Goal: Task Accomplishment & Management: Complete application form

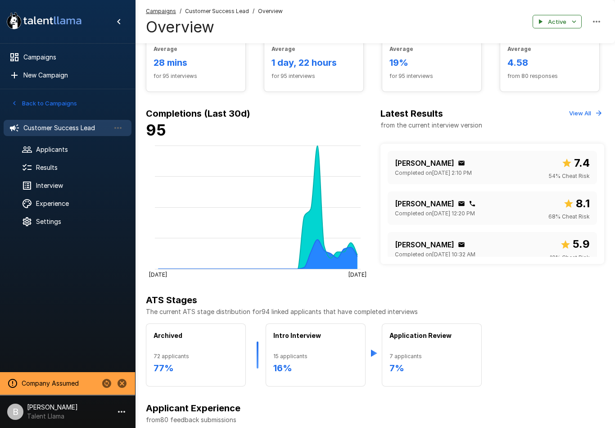
scroll to position [218, 0]
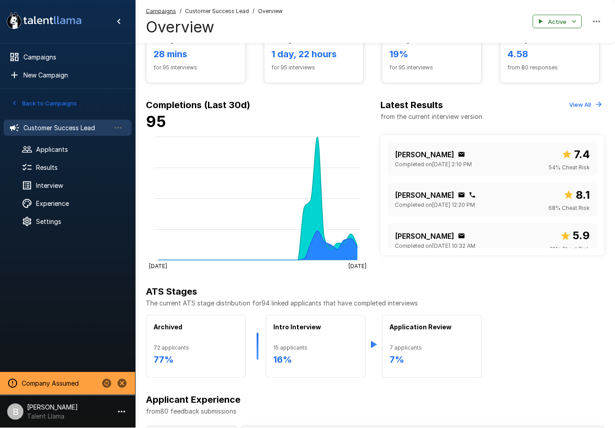
click at [62, 182] on span "Interview" at bounding box center [80, 185] width 88 height 9
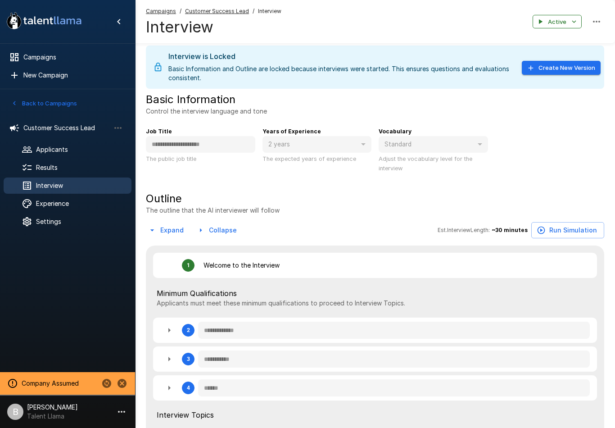
type textarea "*"
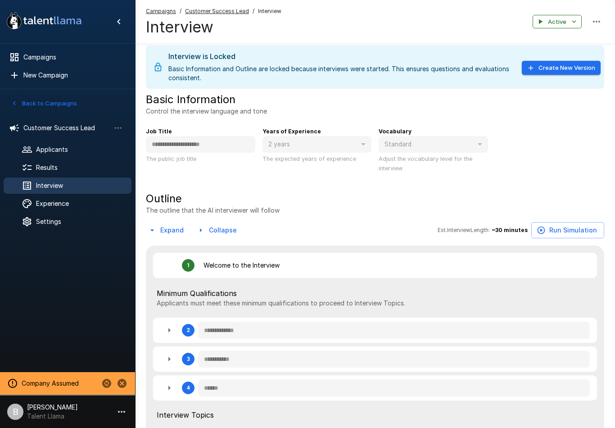
type textarea "*"
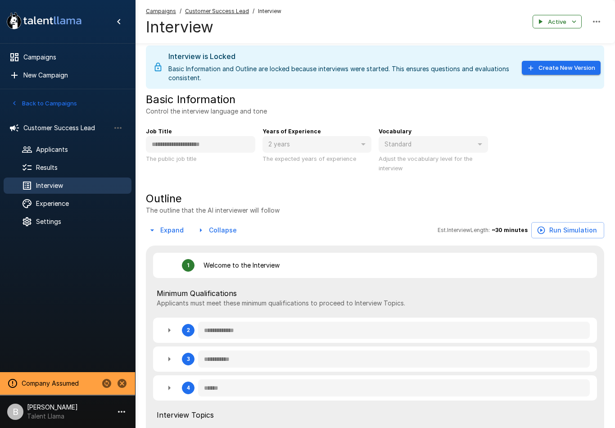
type textarea "*"
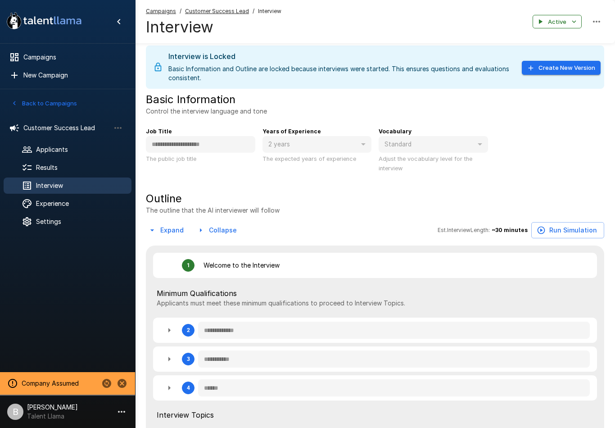
type textarea "*"
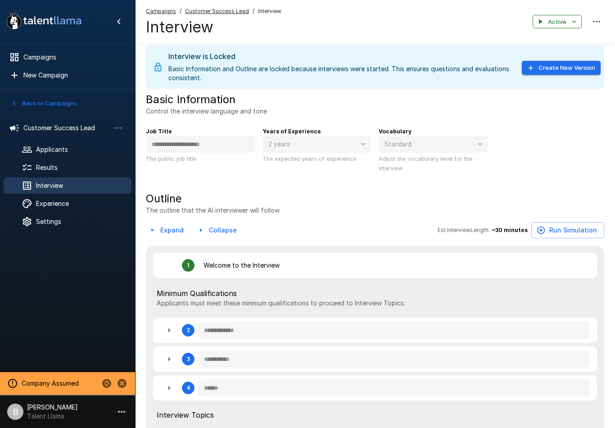
type textarea "*"
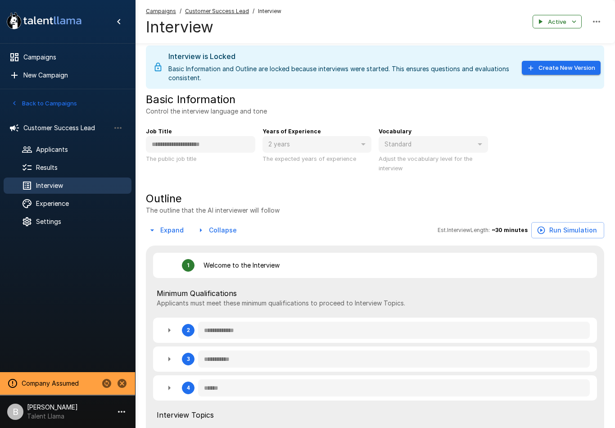
type textarea "*"
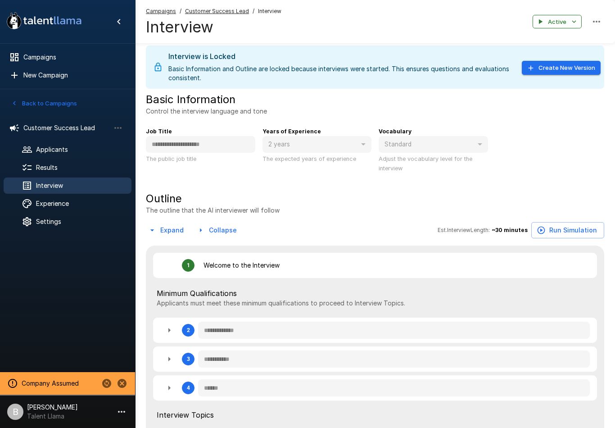
type textarea "*"
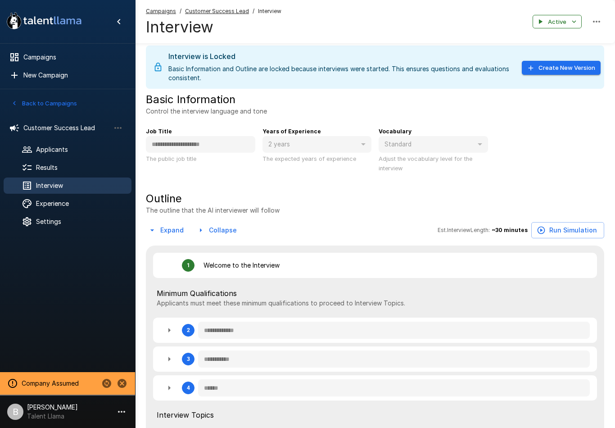
type textarea "*"
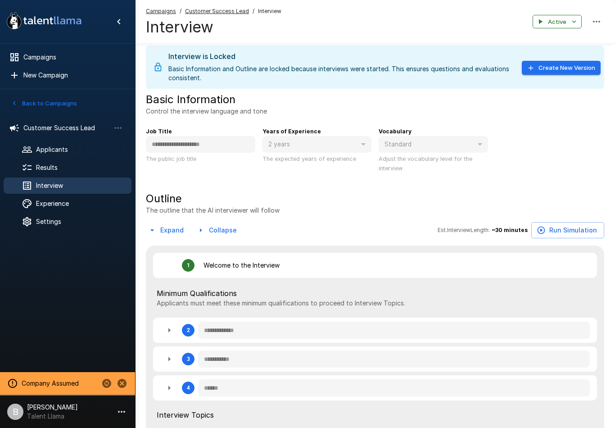
type textarea "*"
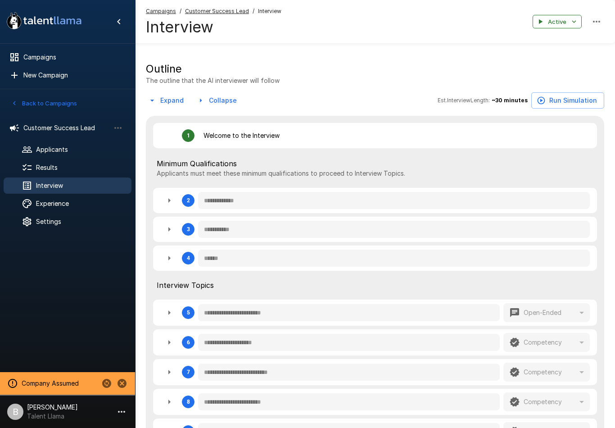
type textarea "*"
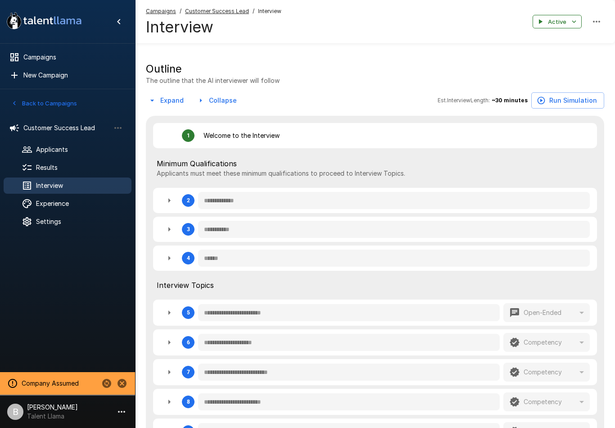
type textarea "*"
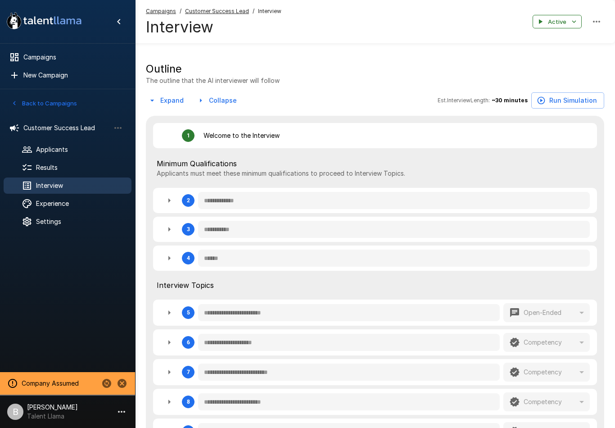
type textarea "*"
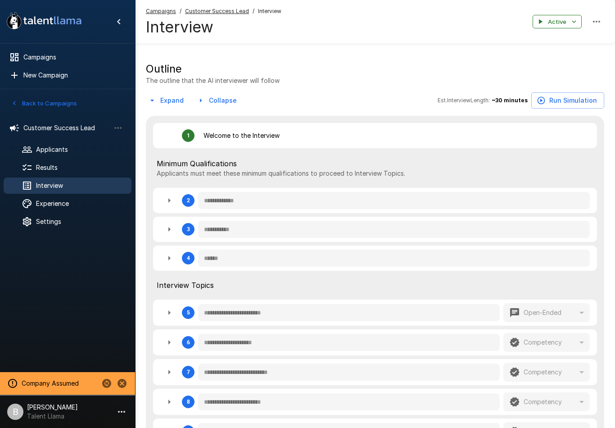
type textarea "*"
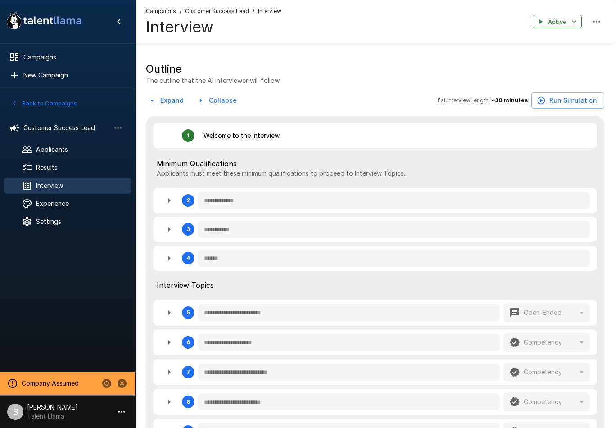
type textarea "*"
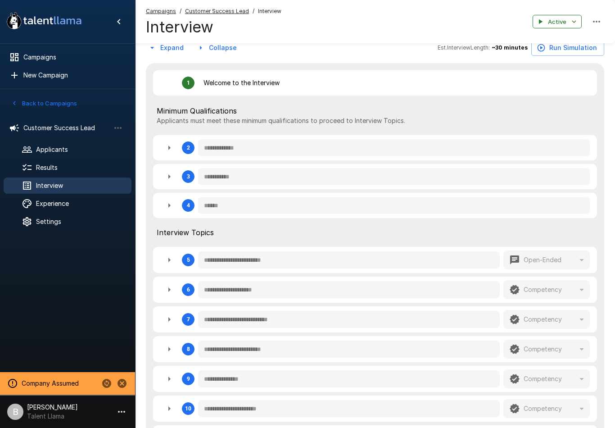
scroll to position [187, 0]
click at [174, 198] on button "button" at bounding box center [169, 206] width 18 height 18
type textarea "*"
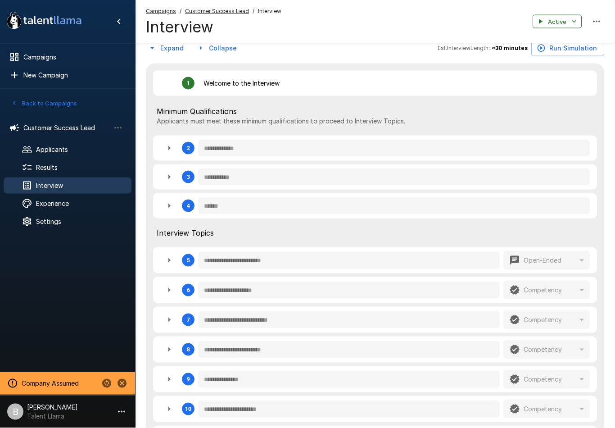
type textarea "*"
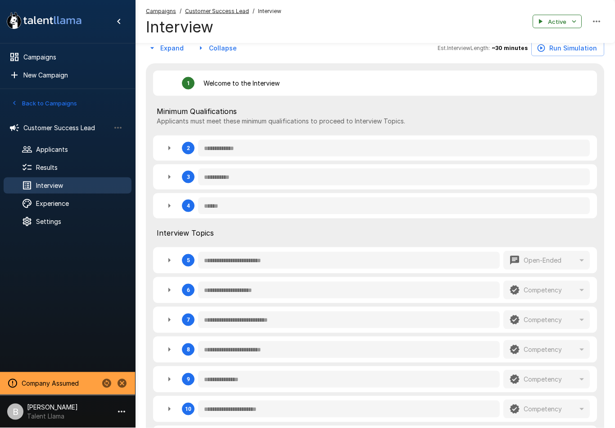
type textarea "*"
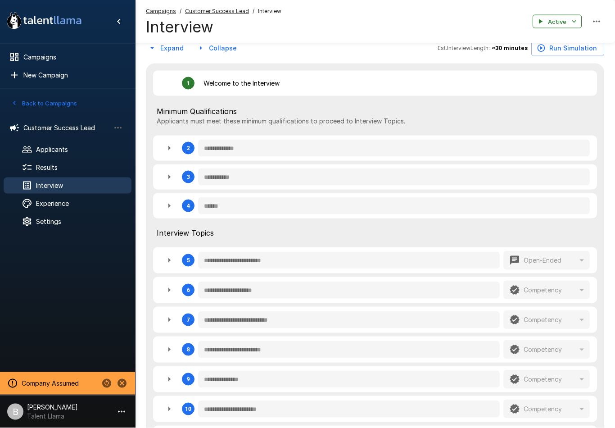
type textarea "*"
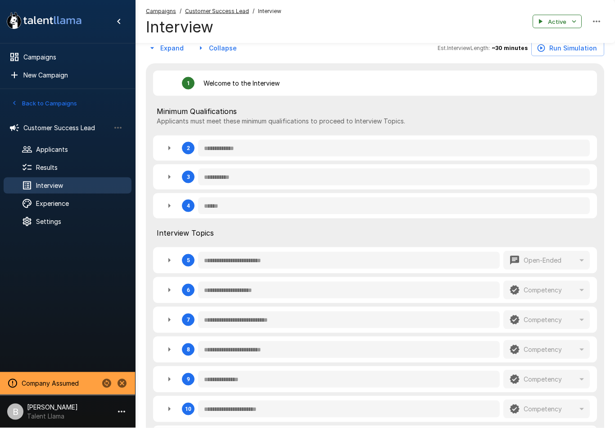
type textarea "*"
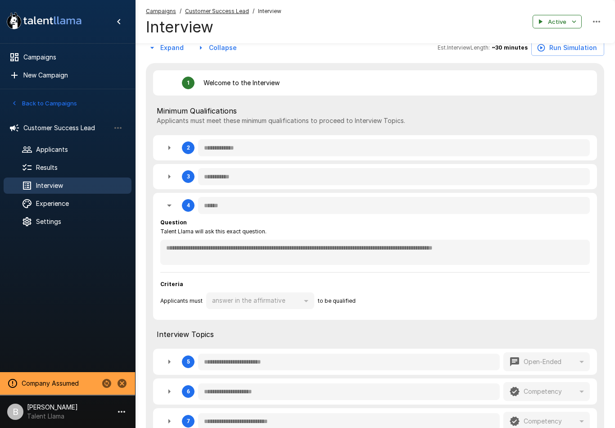
click at [167, 204] on icon "button" at bounding box center [169, 205] width 11 height 11
type textarea "*"
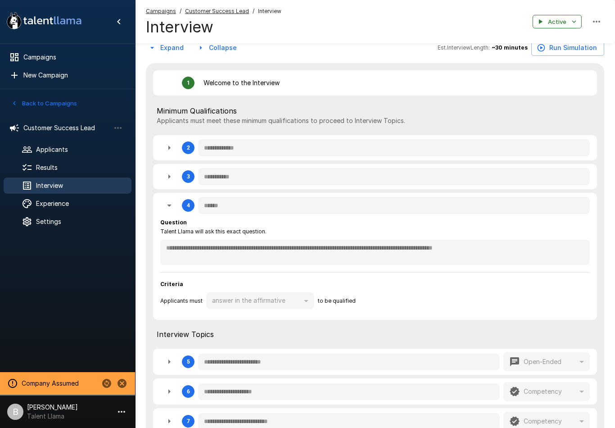
type textarea "*"
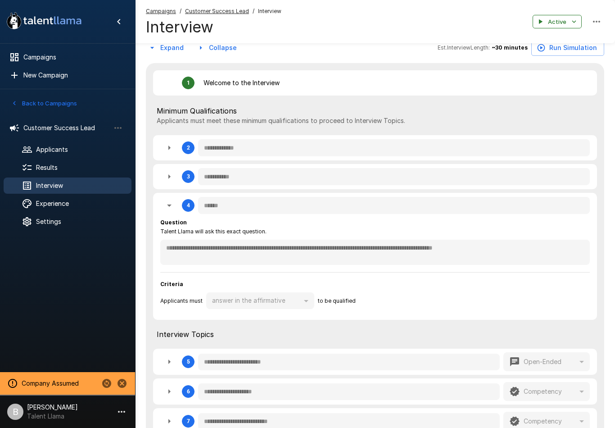
type textarea "*"
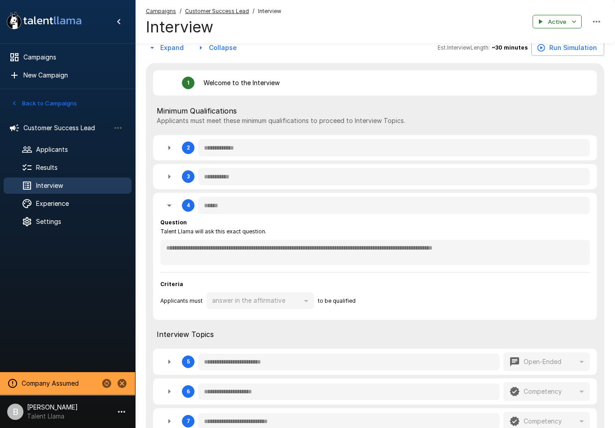
type textarea "*"
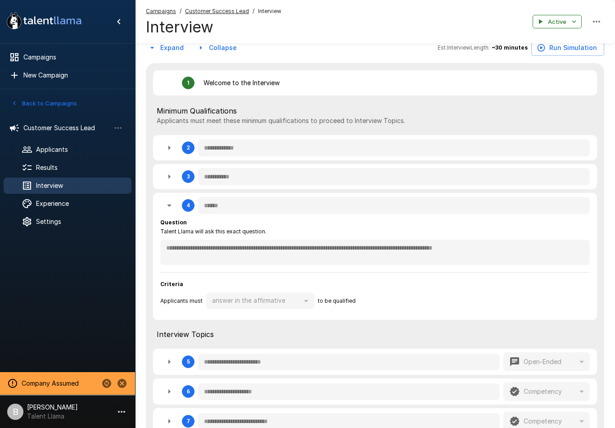
type textarea "*"
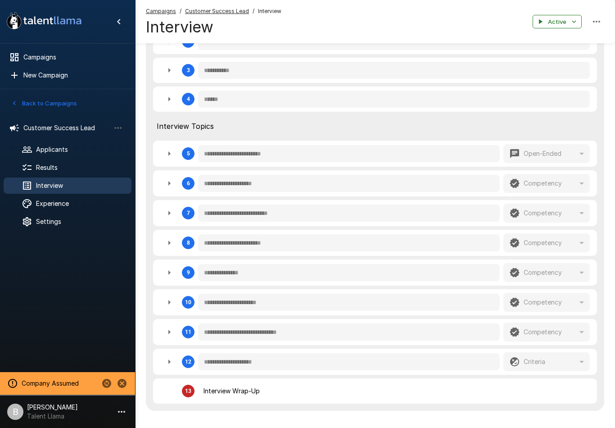
scroll to position [295, 0]
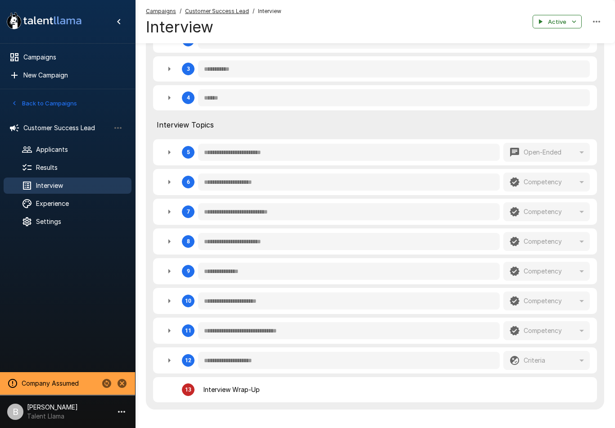
click at [171, 178] on icon "button" at bounding box center [169, 182] width 11 height 11
type textarea "*"
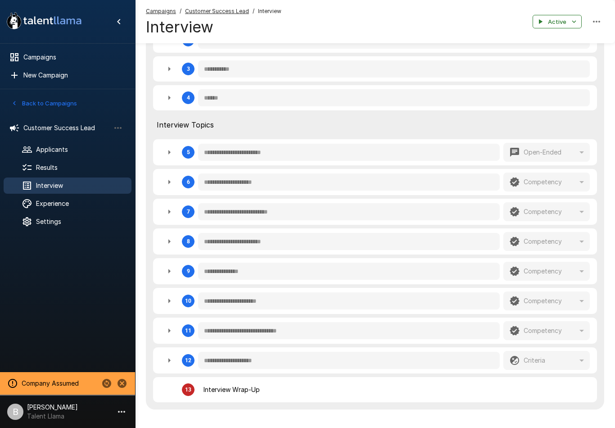
type textarea "*"
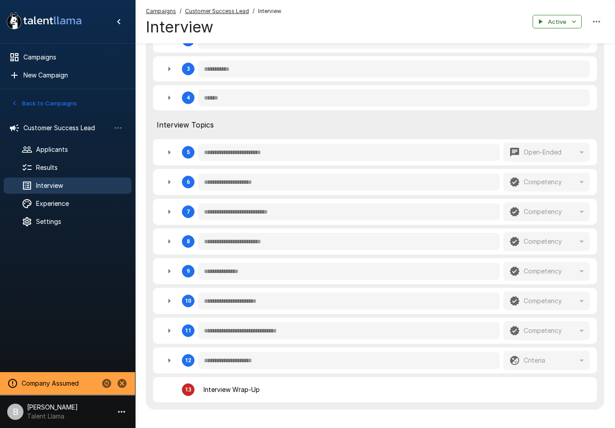
type textarea "*"
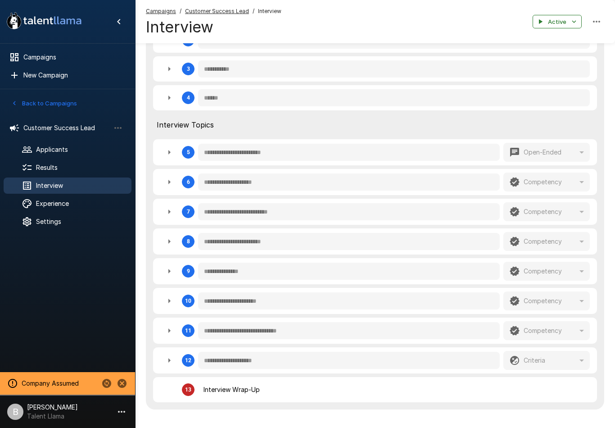
type textarea "*"
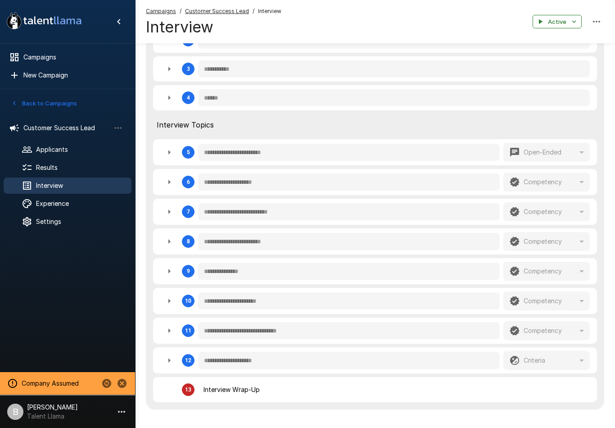
type textarea "*"
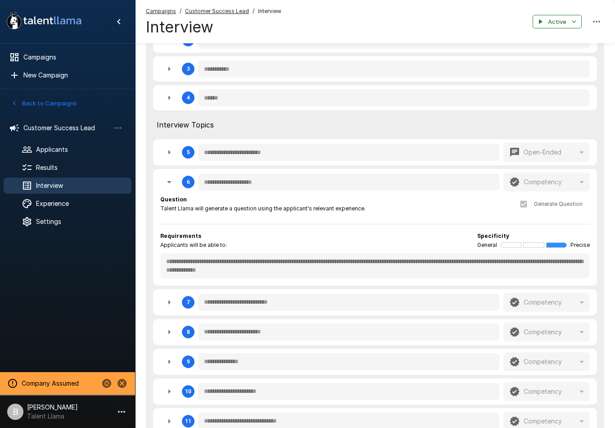
click at [65, 164] on span "Results" at bounding box center [80, 167] width 88 height 9
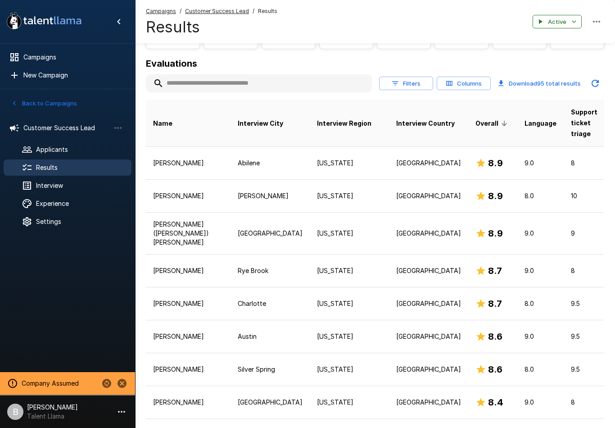
scroll to position [91, 0]
click at [68, 207] on span "Experience" at bounding box center [80, 203] width 88 height 9
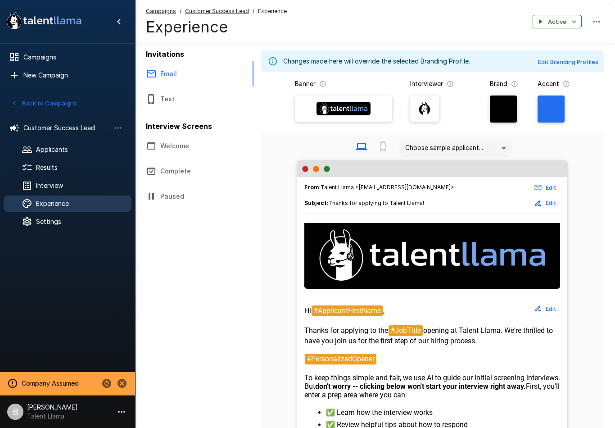
click at [63, 228] on div "Settings" at bounding box center [68, 221] width 128 height 16
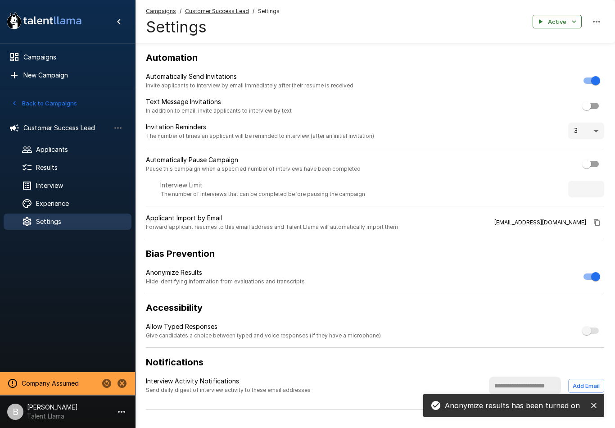
click at [67, 172] on div "Results" at bounding box center [68, 167] width 128 height 16
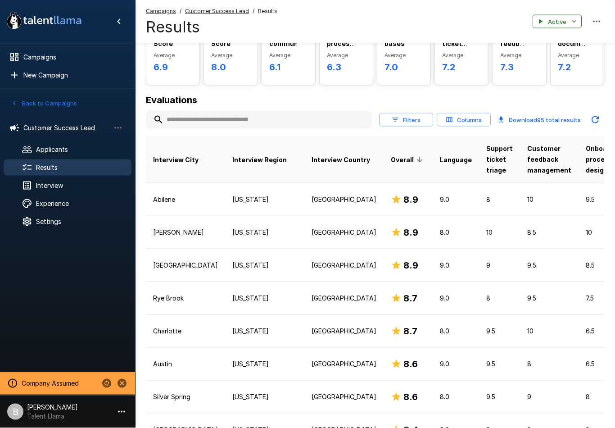
scroll to position [54, 0]
click at [260, 326] on td "North Carolina" at bounding box center [264, 331] width 79 height 33
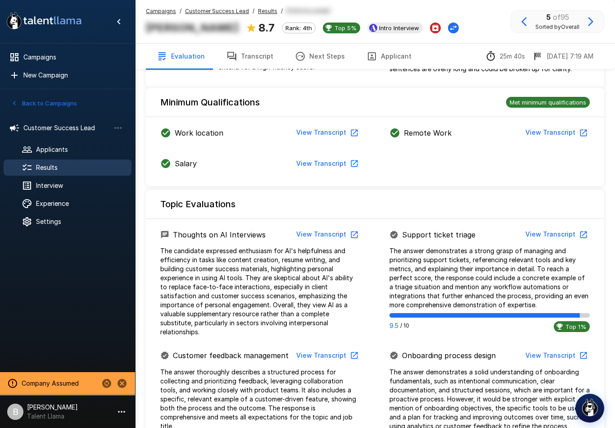
scroll to position [319, 0]
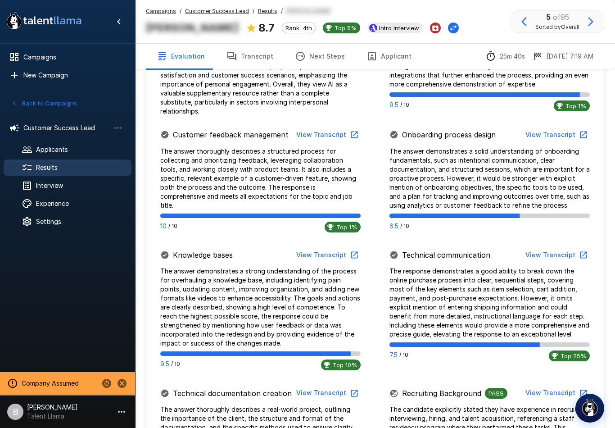
click at [572, 253] on button "View Transcript" at bounding box center [556, 255] width 68 height 17
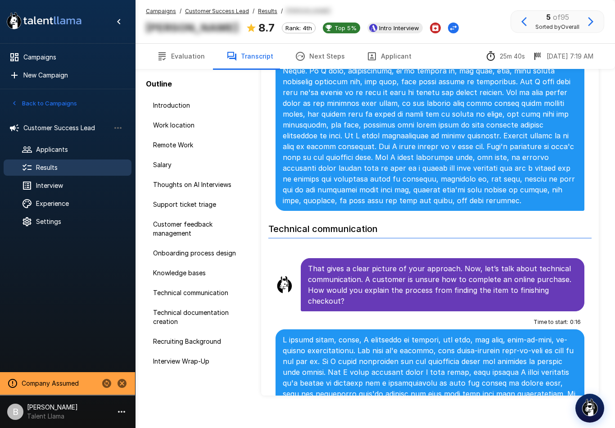
scroll to position [31, 0]
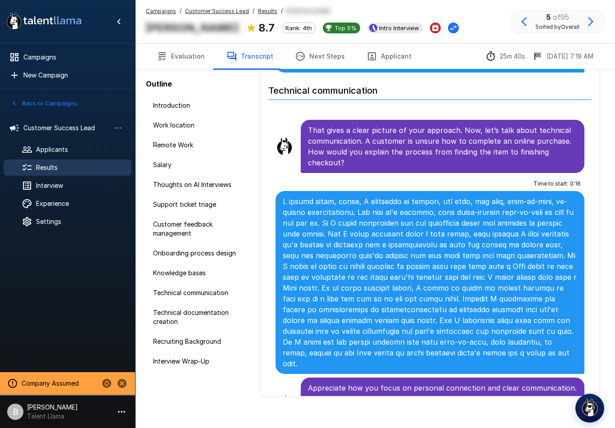
scroll to position [2805, 0]
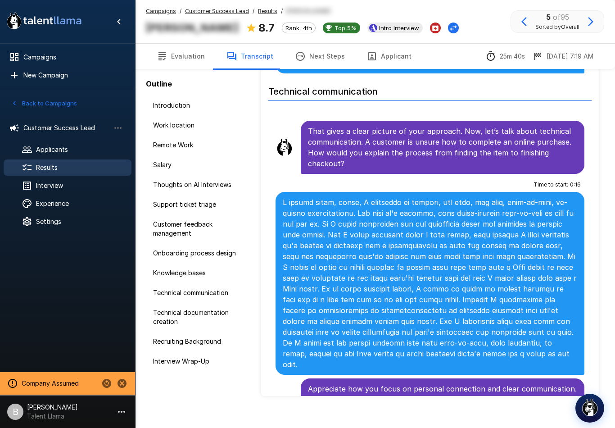
click at [438, 30] on div at bounding box center [444, 28] width 29 height 11
click at [444, 19] on div "Madison Sibrian 8.7 Rank: 4th Top 5% Intro Interview" at bounding box center [302, 27] width 313 height 19
click at [449, 31] on icon "Change Stage" at bounding box center [453, 27] width 9 height 9
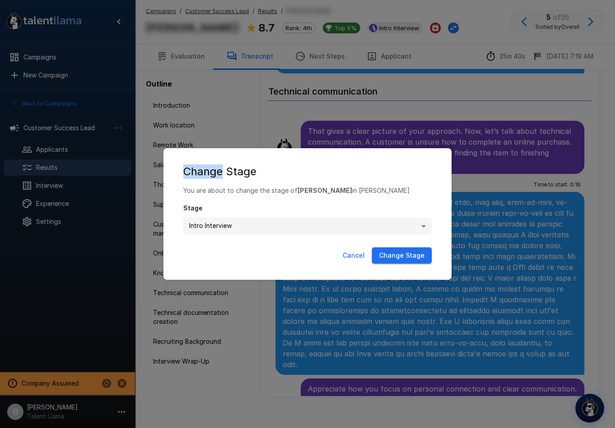
click at [392, 185] on h2 "Change Stage" at bounding box center [307, 171] width 270 height 29
click at [510, 113] on div "**********" at bounding box center [307, 214] width 615 height 428
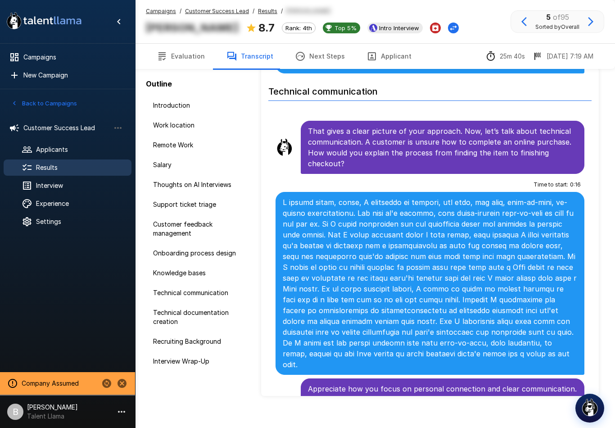
click at [82, 129] on span "Customer Success Lead" at bounding box center [66, 127] width 86 height 9
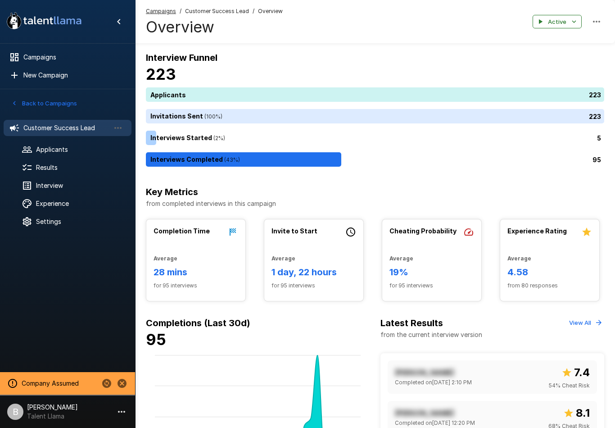
click at [59, 55] on span "Campaigns" at bounding box center [73, 57] width 101 height 9
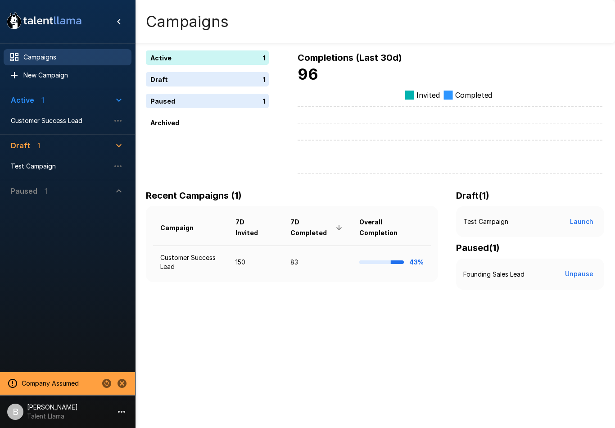
click at [46, 119] on span "Customer Success Lead" at bounding box center [60, 120] width 99 height 9
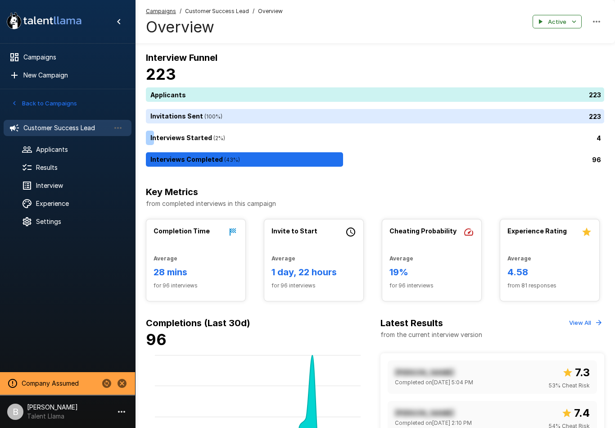
click at [35, 184] on div at bounding box center [34, 185] width 25 height 11
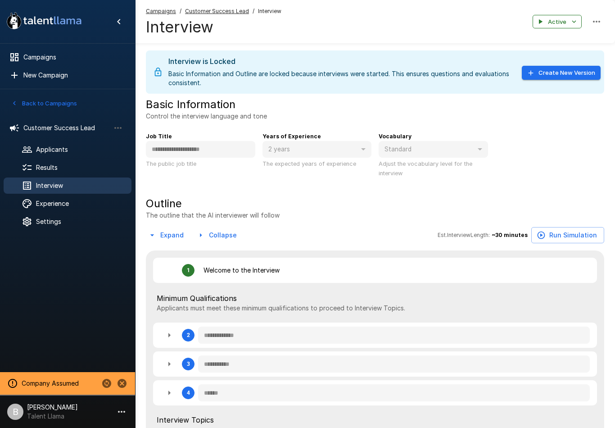
type textarea "*"
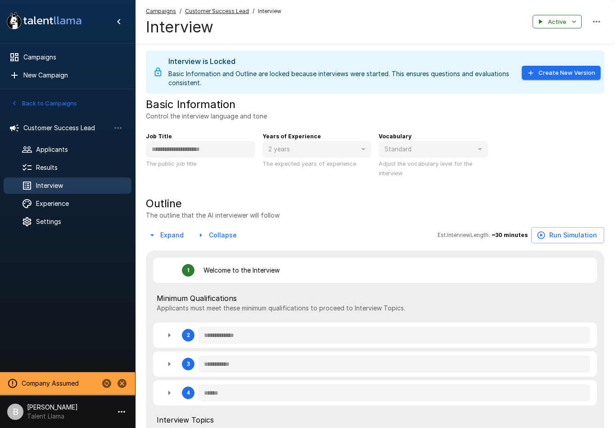
type textarea "*"
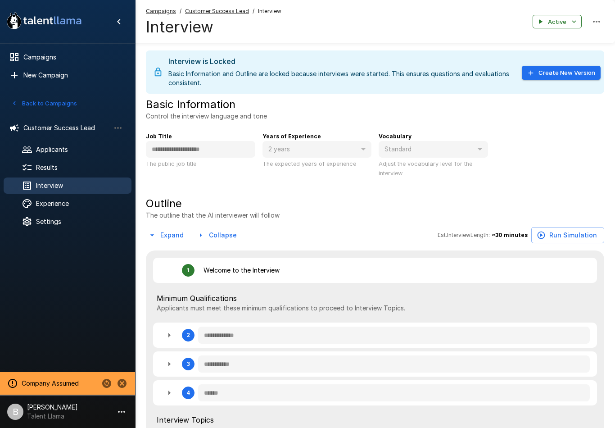
type textarea "*"
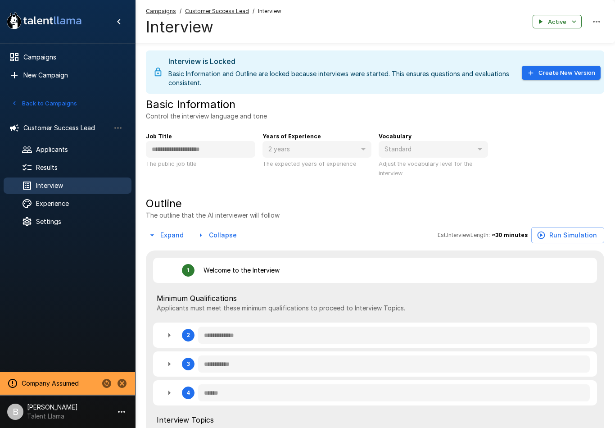
type textarea "*"
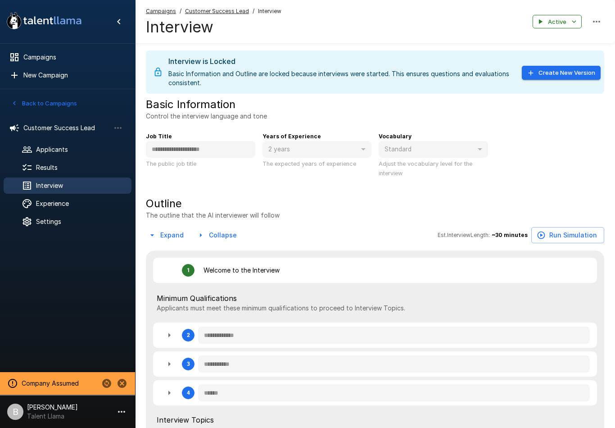
type textarea "*"
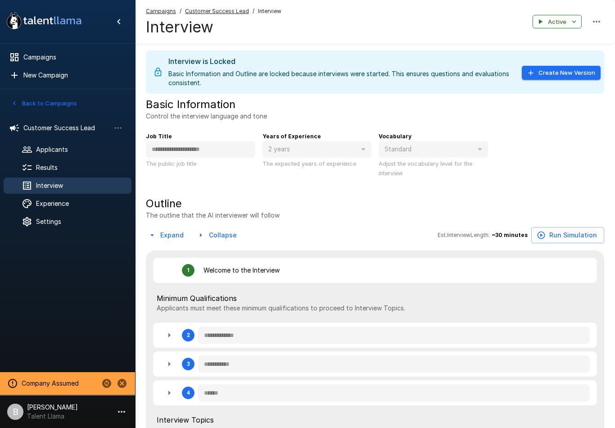
type textarea "*"
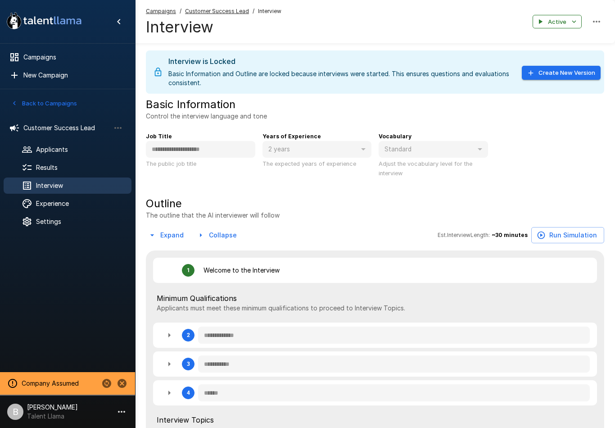
type textarea "*"
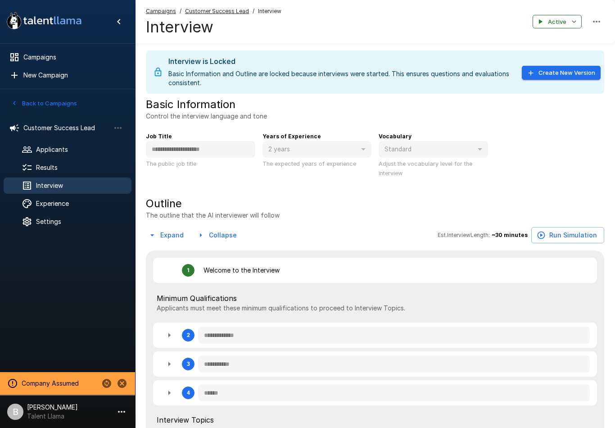
type textarea "*"
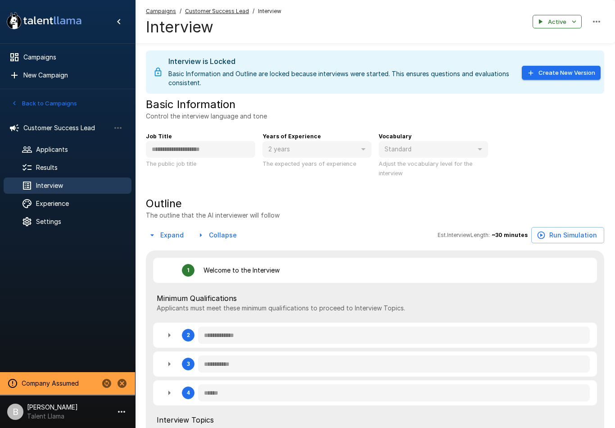
type textarea "*"
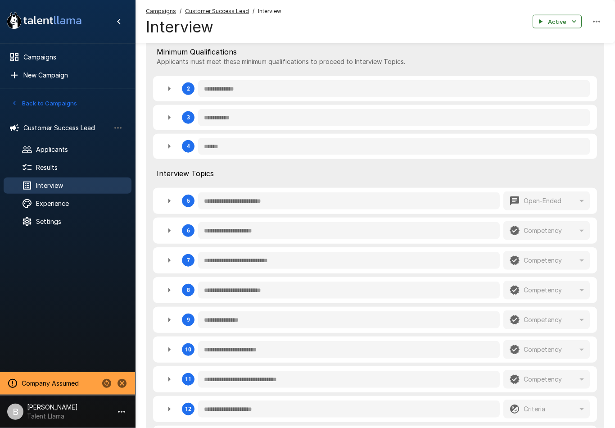
type textarea "*"
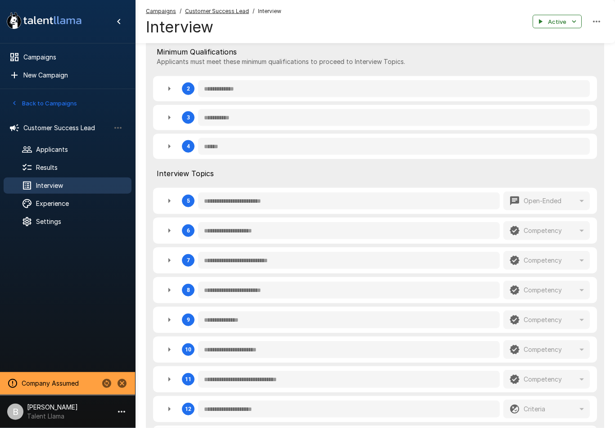
type textarea "*"
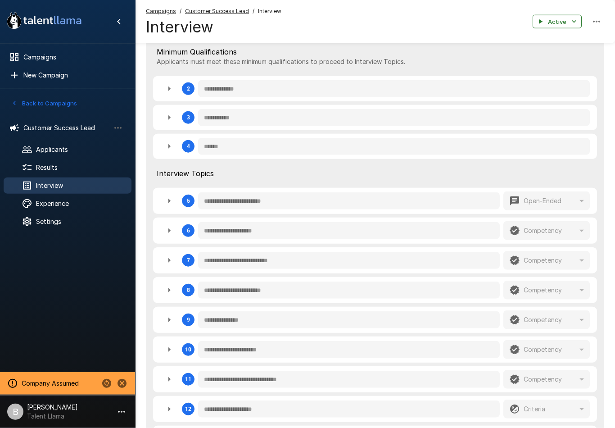
type textarea "*"
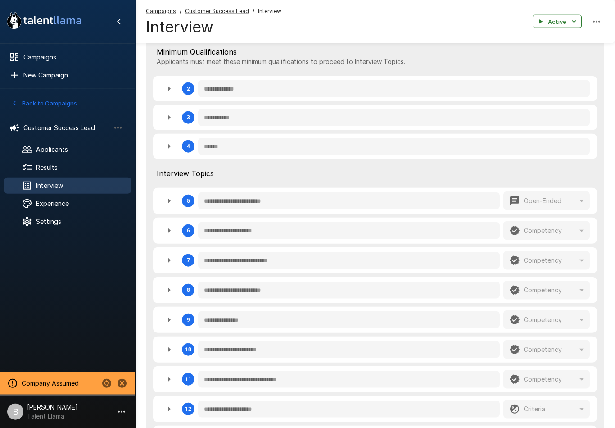
type textarea "*"
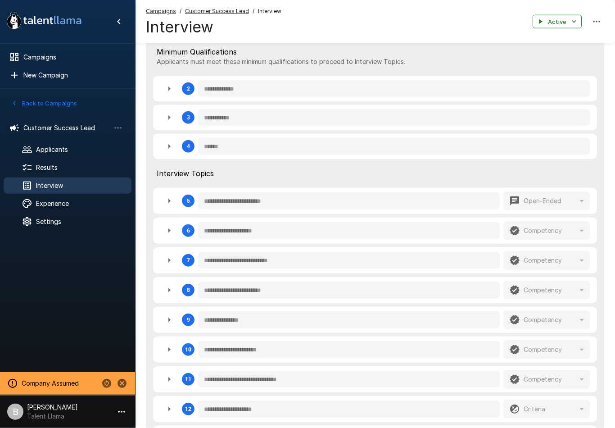
type textarea "*"
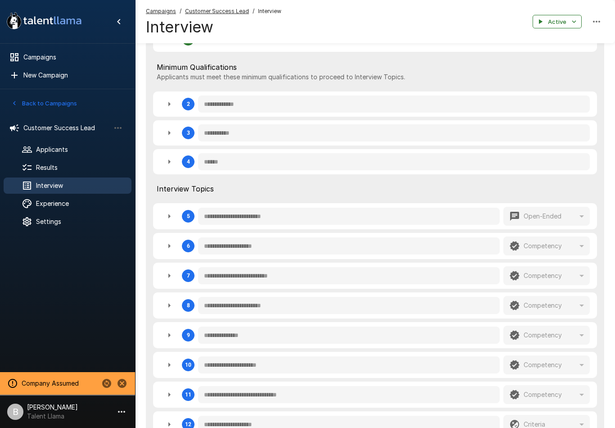
scroll to position [347, 0]
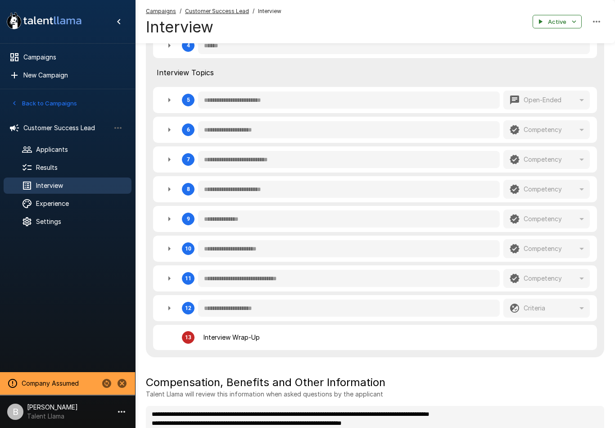
click at [164, 188] on icon "button" at bounding box center [169, 189] width 11 height 11
type textarea "*"
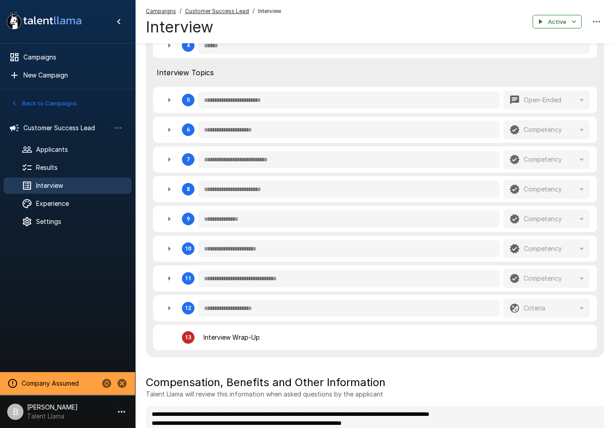
type textarea "*"
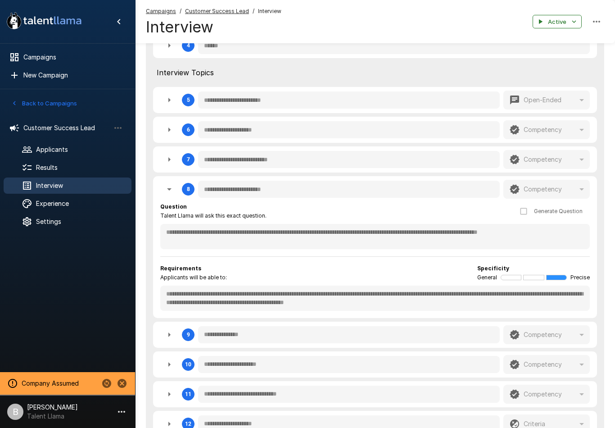
click at [167, 195] on button "button" at bounding box center [169, 189] width 18 height 18
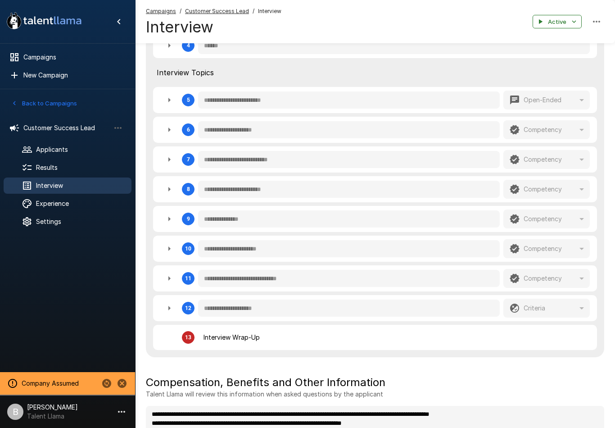
click at [169, 156] on icon "button" at bounding box center [169, 159] width 11 height 11
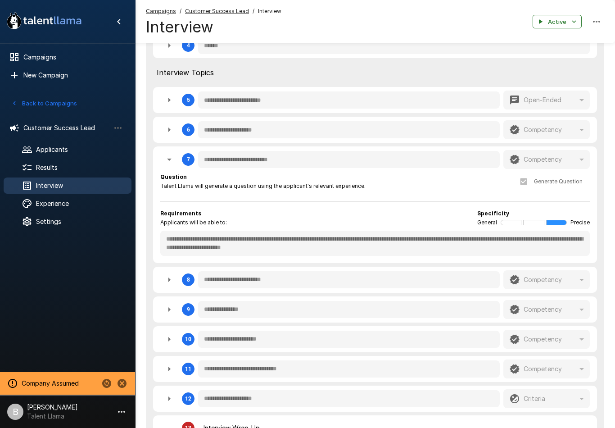
click at [53, 168] on span "Results" at bounding box center [80, 167] width 88 height 9
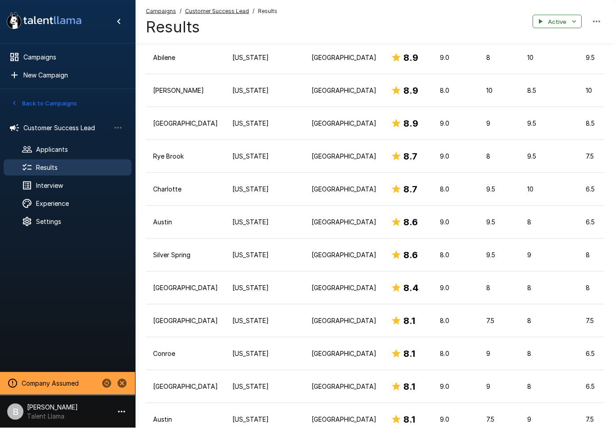
scroll to position [231, 0]
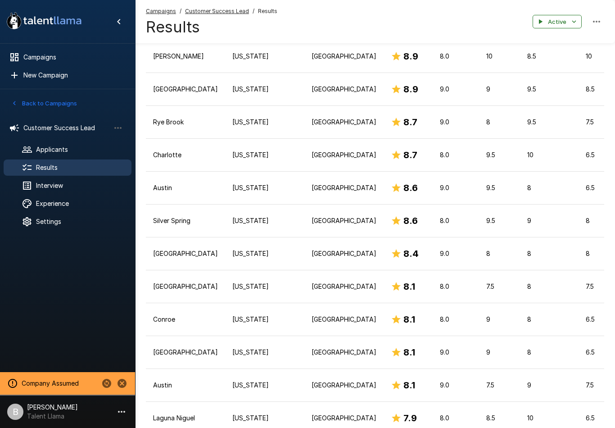
click at [232, 318] on p "Texas" at bounding box center [264, 319] width 65 height 9
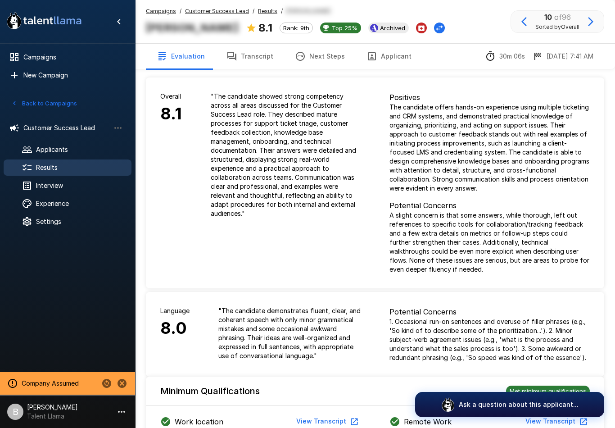
click at [22, 103] on button "Back to Campaigns" at bounding box center [44, 103] width 70 height 14
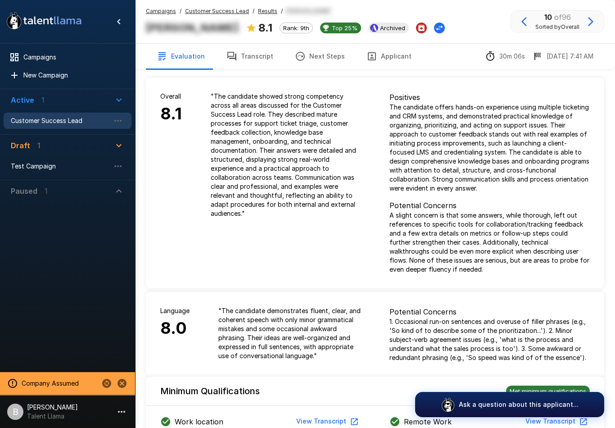
click at [59, 168] on span "Test Campaign" at bounding box center [60, 166] width 99 height 9
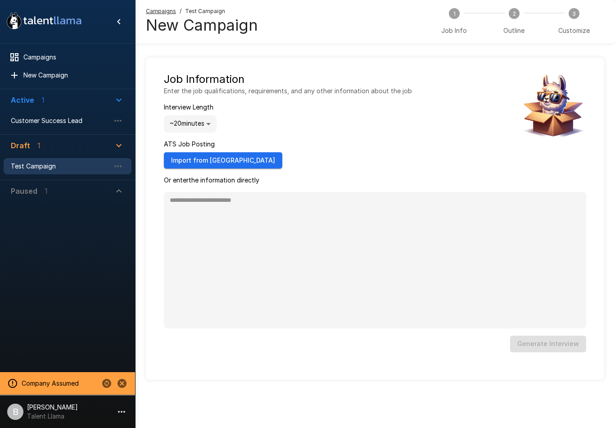
click at [192, 161] on button "Import from Ashby" at bounding box center [223, 160] width 118 height 17
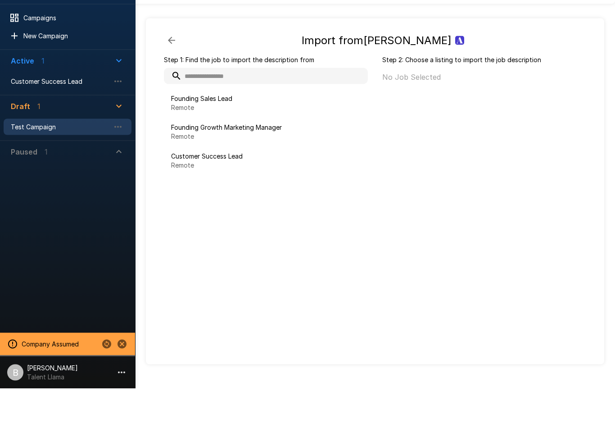
click at [462, 163] on div "Step 2: Choose a listing to import the job description No Job Selected" at bounding box center [477, 238] width 218 height 287
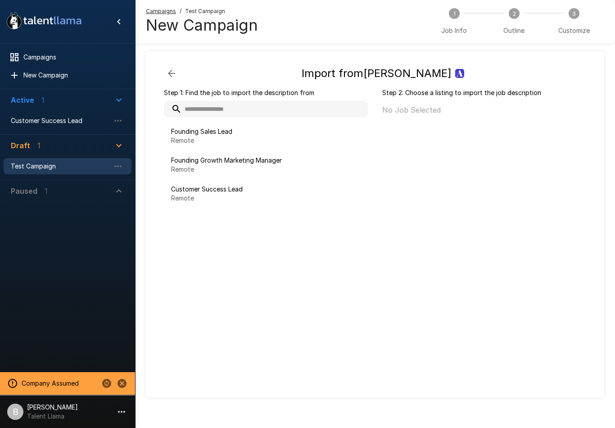
click at [106, 388] on icon "Change to another company" at bounding box center [106, 383] width 9 height 9
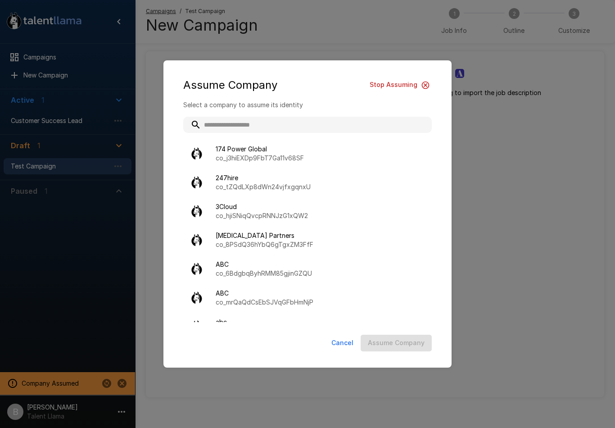
click at [510, 162] on div "Assume Company Stop Assuming Select a company to assume its identity 174 Power …" at bounding box center [307, 214] width 615 height 428
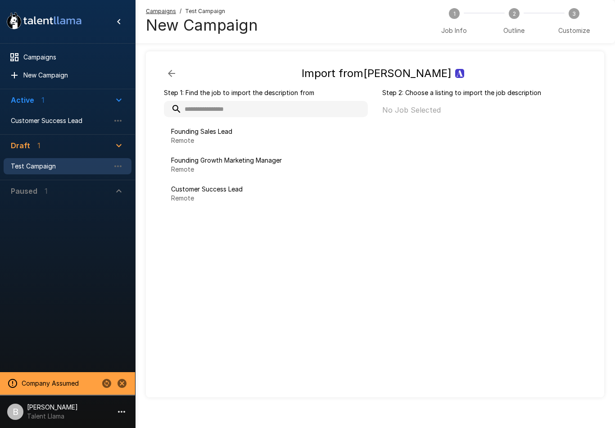
click at [122, 388] on icon "Stop assuming this company" at bounding box center [122, 383] width 9 height 9
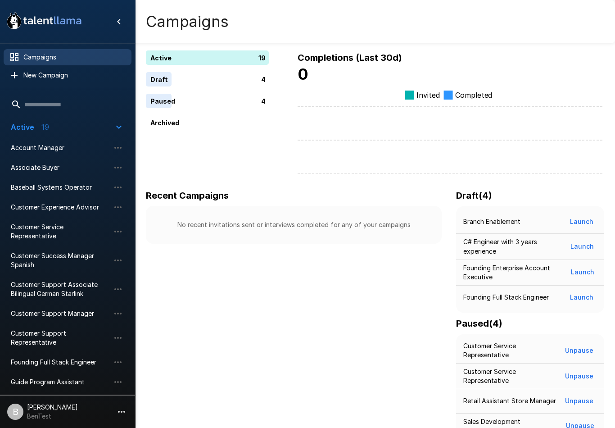
click at [61, 413] on p "BenTest" at bounding box center [52, 416] width 51 height 9
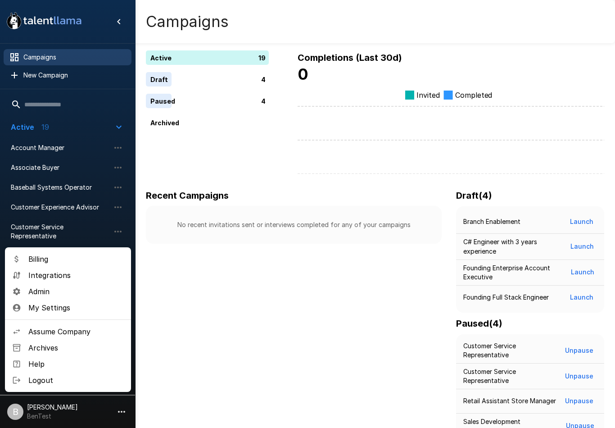
click at [77, 331] on span "Assume Company" at bounding box center [75, 331] width 95 height 11
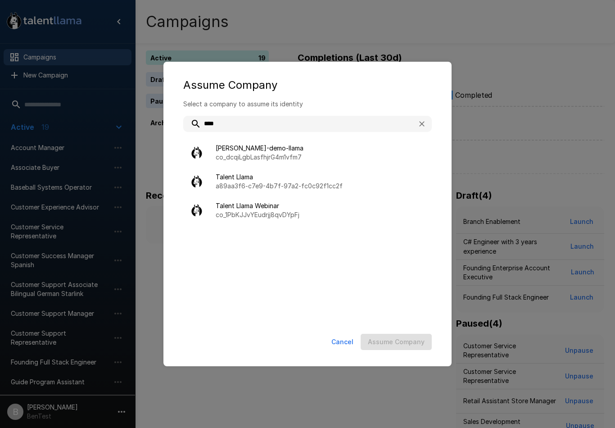
type input "*****"
click at [256, 176] on span "Talent Llama" at bounding box center [320, 176] width 209 height 9
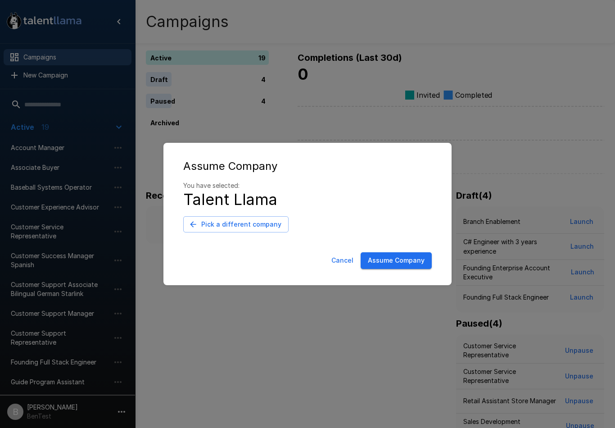
click at [394, 257] on button "Assume Company" at bounding box center [396, 260] width 71 height 17
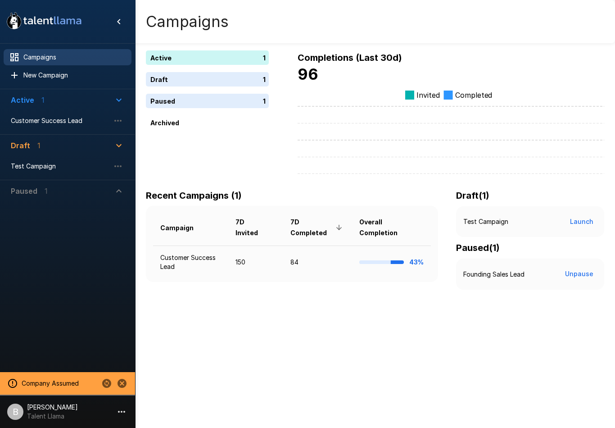
click at [59, 116] on span "Customer Success Lead" at bounding box center [60, 120] width 99 height 9
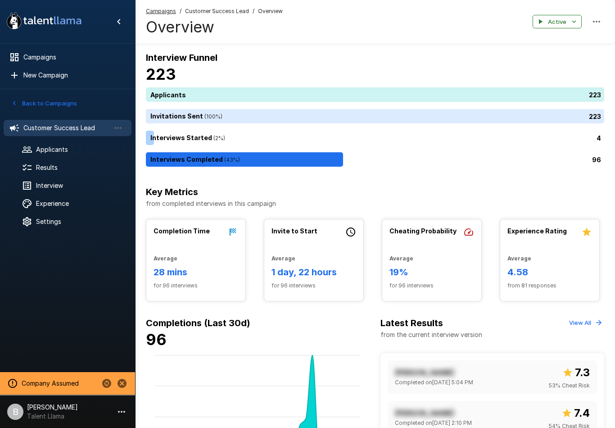
click at [54, 147] on span "Applicants" at bounding box center [80, 149] width 88 height 9
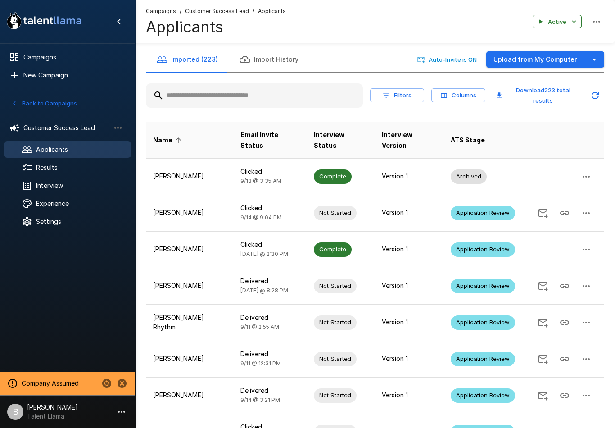
click at [195, 85] on div at bounding box center [254, 95] width 217 height 24
click at [196, 94] on input "text" at bounding box center [254, 95] width 217 height 16
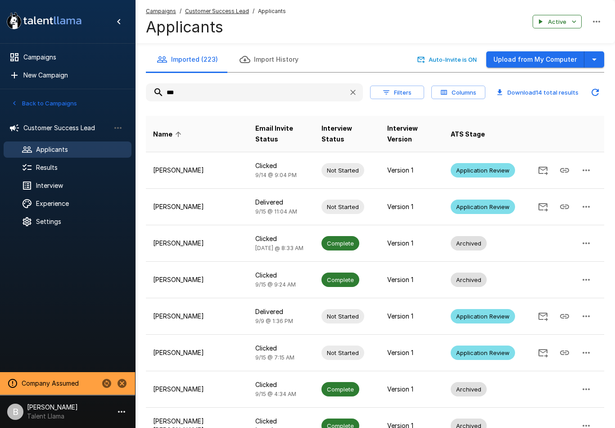
type input "***"
click at [565, 201] on icon "Copy Interview Link" at bounding box center [564, 206] width 11 height 11
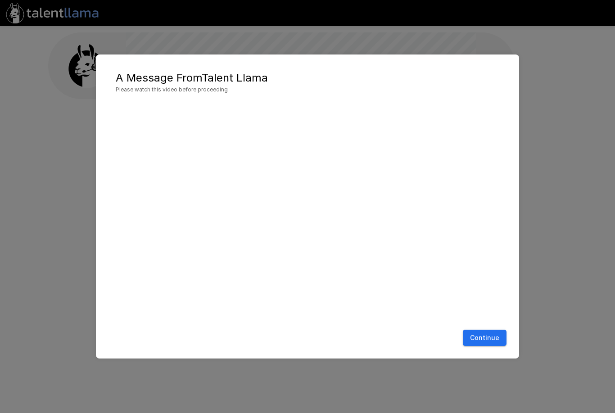
click at [490, 337] on button "Continue" at bounding box center [485, 338] width 44 height 17
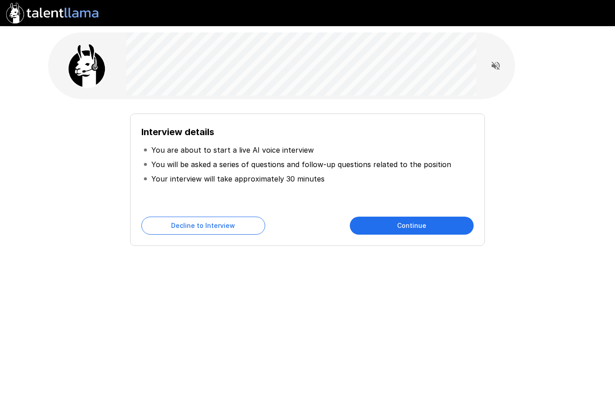
click at [414, 228] on button "Continue" at bounding box center [412, 226] width 124 height 18
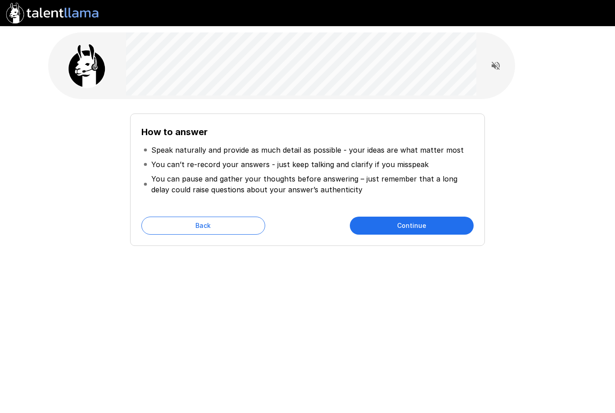
click at [422, 222] on button "Continue" at bounding box center [412, 226] width 124 height 18
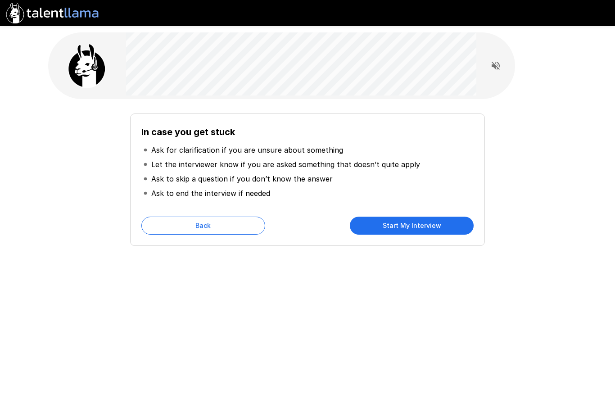
click at [423, 227] on button "Start My Interview" at bounding box center [412, 226] width 124 height 18
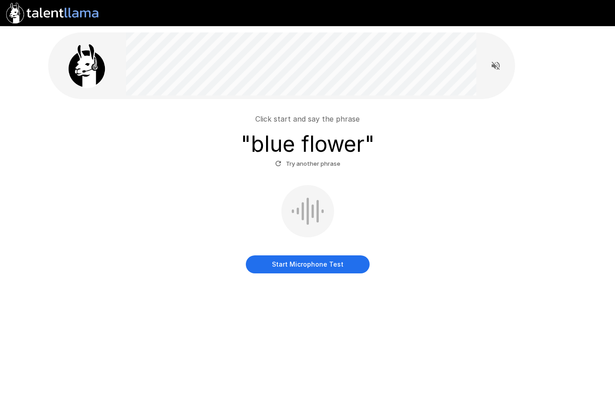
click at [295, 271] on button "Start Microphone Test" at bounding box center [308, 264] width 124 height 18
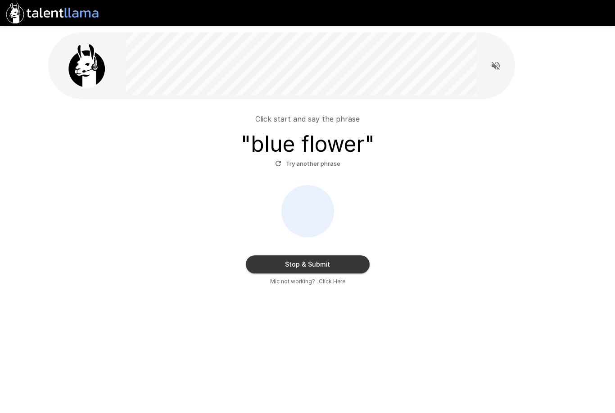
click at [340, 266] on button "Stop & Submit" at bounding box center [308, 264] width 124 height 18
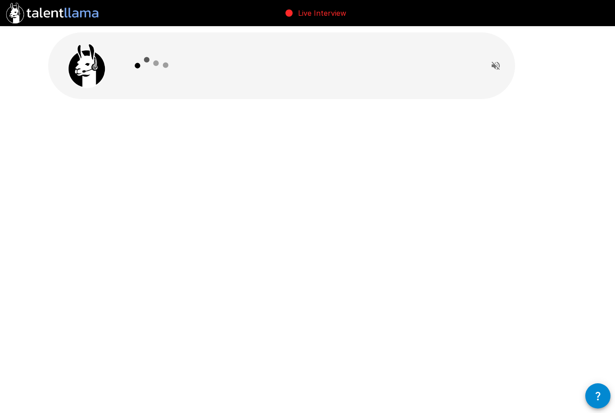
click at [494, 64] on icon "Read questions aloud" at bounding box center [496, 66] width 8 height 8
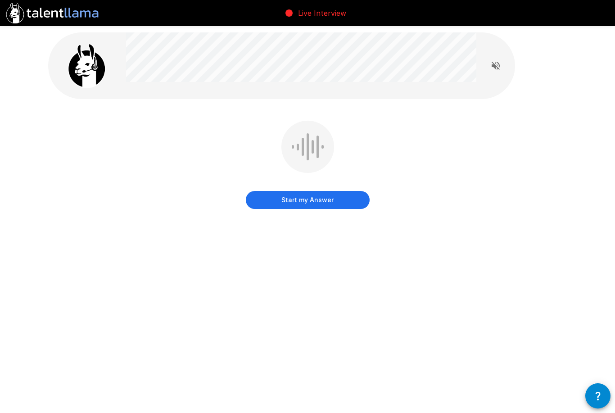
click at [342, 195] on button "Start my Answer" at bounding box center [308, 200] width 124 height 18
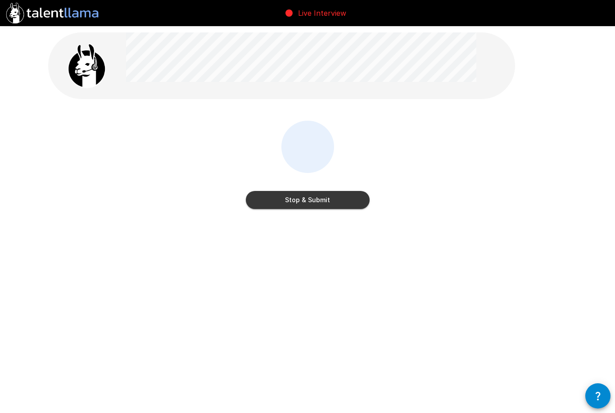
click at [345, 195] on button "Stop & Submit" at bounding box center [308, 200] width 124 height 18
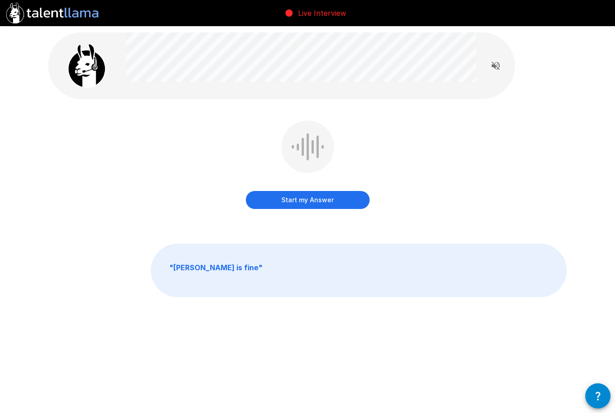
click at [326, 199] on button "Start my Answer" at bounding box center [308, 200] width 124 height 18
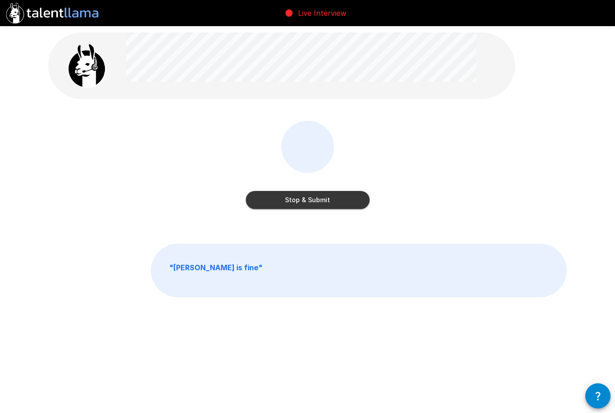
click at [349, 196] on button "Stop & Submit" at bounding box center [308, 200] width 124 height 18
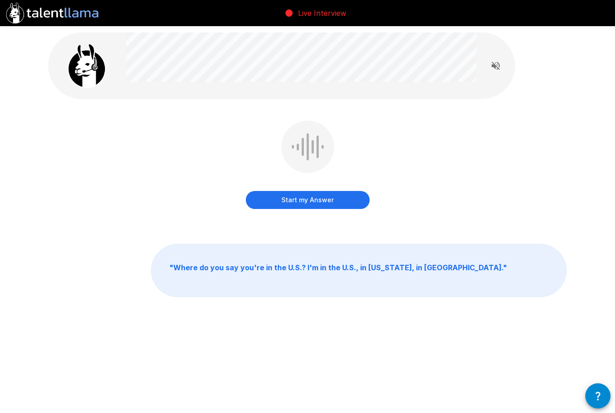
click at [326, 200] on button "Start my Answer" at bounding box center [308, 200] width 124 height 18
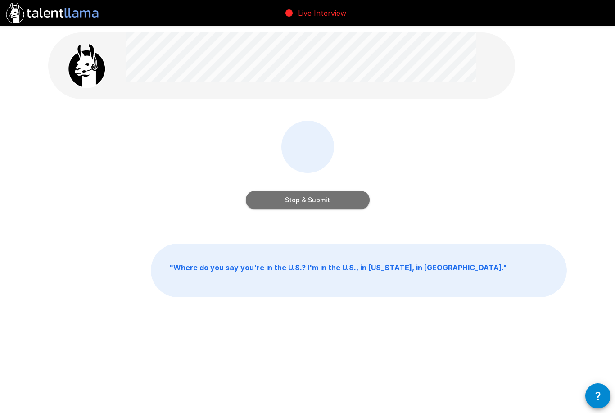
click at [337, 199] on button "Stop & Submit" at bounding box center [308, 200] width 124 height 18
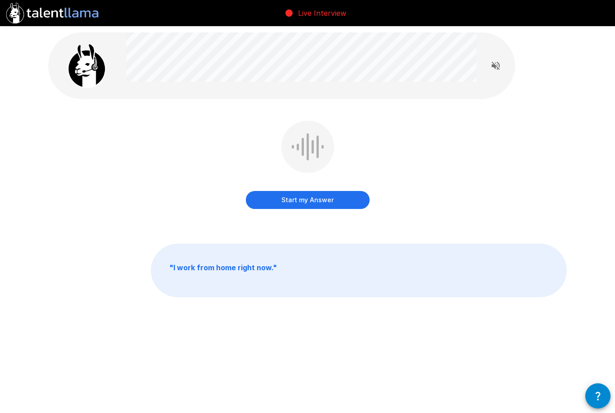
click at [339, 198] on button "Start my Answer" at bounding box center [308, 200] width 124 height 18
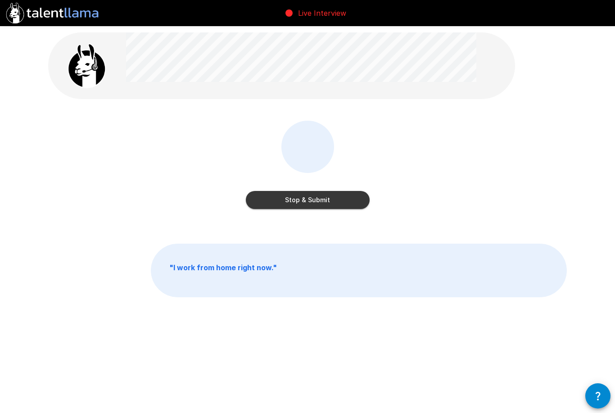
click at [348, 197] on button "Stop & Submit" at bounding box center [308, 200] width 124 height 18
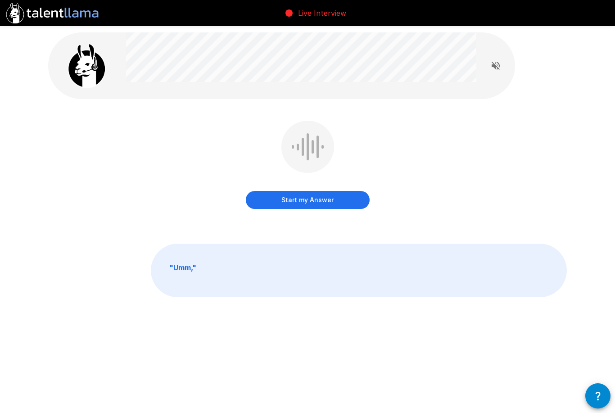
click at [328, 200] on button "Start my Answer" at bounding box center [308, 200] width 124 height 18
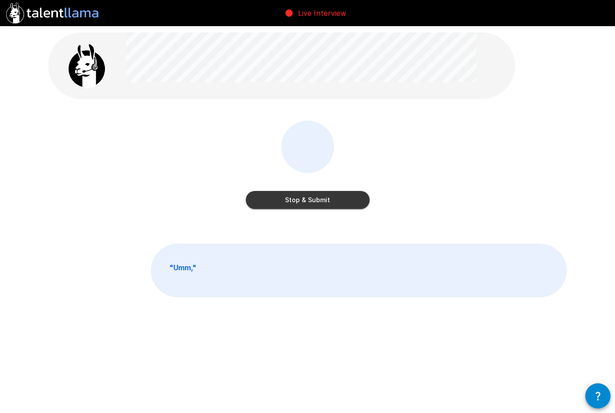
click at [327, 203] on button "Stop & Submit" at bounding box center [308, 200] width 124 height 18
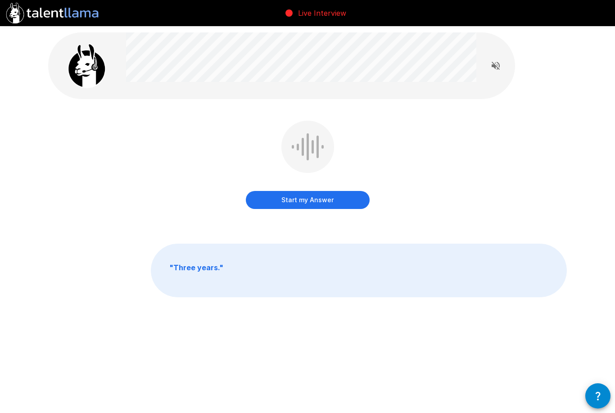
click at [349, 197] on button "Start my Answer" at bounding box center [308, 200] width 124 height 18
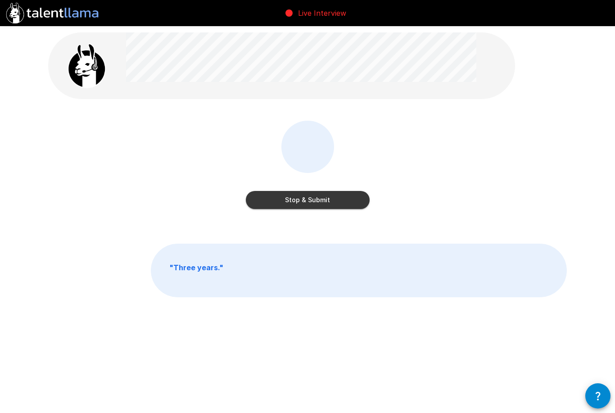
click at [335, 203] on button "Stop & Submit" at bounding box center [308, 200] width 124 height 18
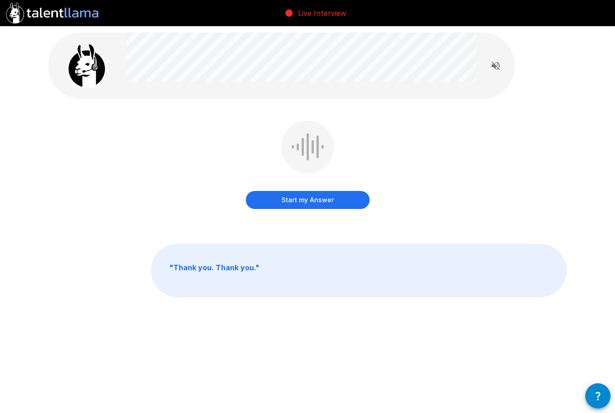
click at [331, 202] on button "Start my Answer" at bounding box center [308, 200] width 124 height 18
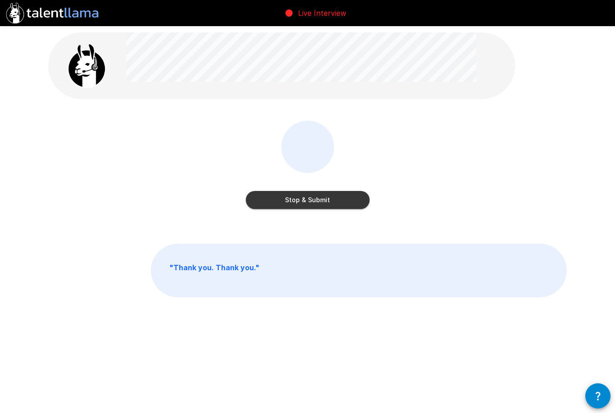
click at [331, 198] on button "Stop & Submit" at bounding box center [308, 200] width 124 height 18
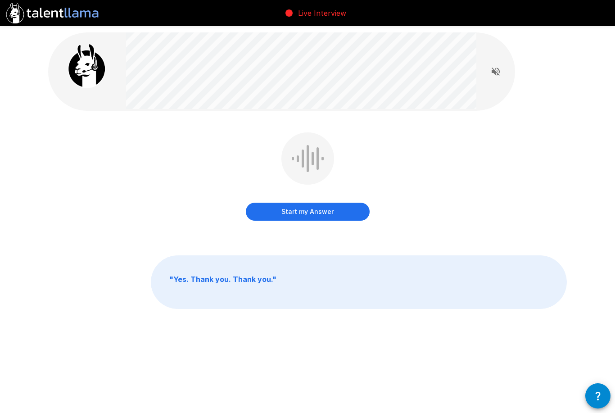
click at [332, 209] on button "Start my Answer" at bounding box center [308, 212] width 124 height 18
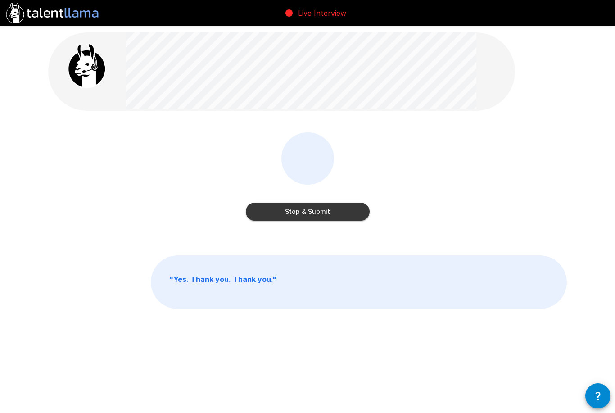
click at [341, 213] on button "Stop & Submit" at bounding box center [308, 212] width 124 height 18
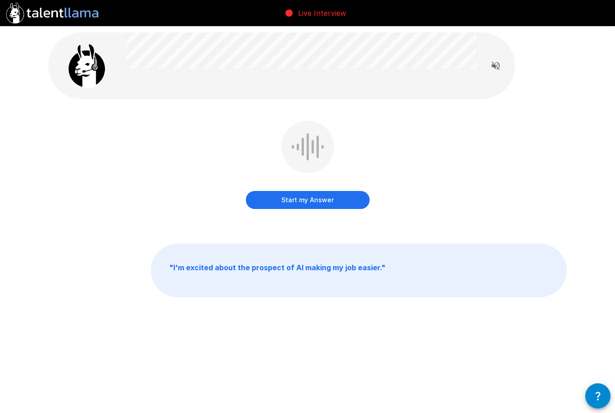
click at [330, 203] on button "Start my Answer" at bounding box center [308, 200] width 124 height 18
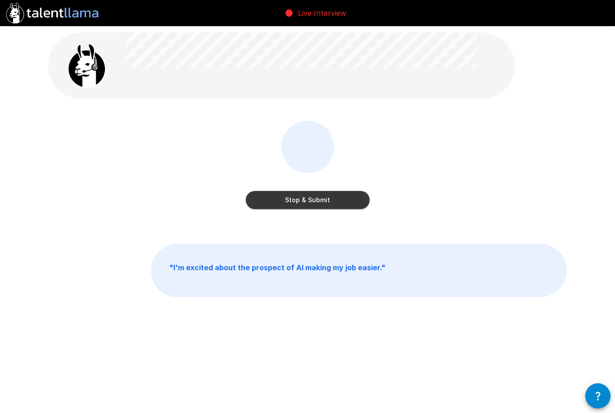
click at [342, 186] on div "Stop & Submit" at bounding box center [308, 191] width 124 height 36
click at [340, 208] on button "Stop & Submit" at bounding box center [308, 200] width 124 height 18
